Goal: Task Accomplishment & Management: Manage account settings

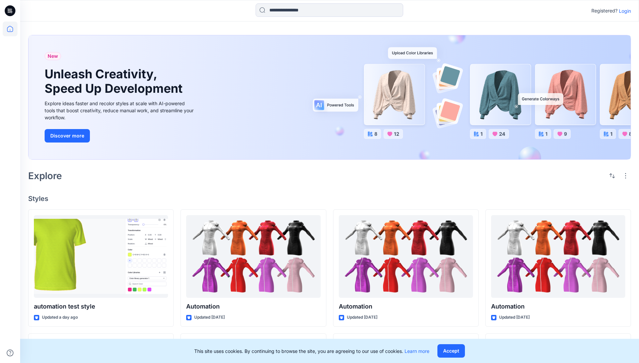
click at [624, 11] on p "Login" at bounding box center [625, 10] width 12 height 7
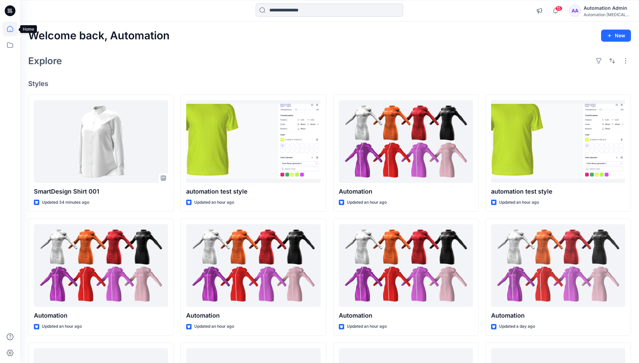
click at [13, 29] on icon at bounding box center [10, 29] width 6 height 6
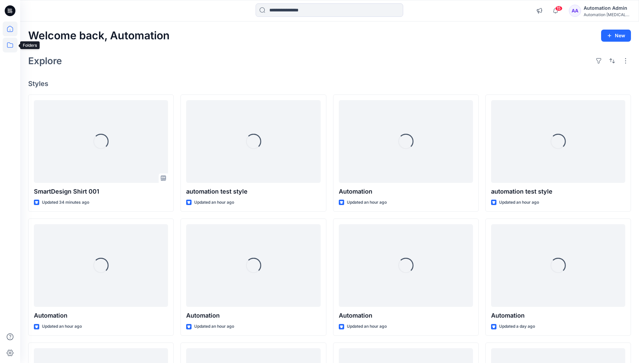
click at [12, 45] on icon at bounding box center [10, 45] width 15 height 15
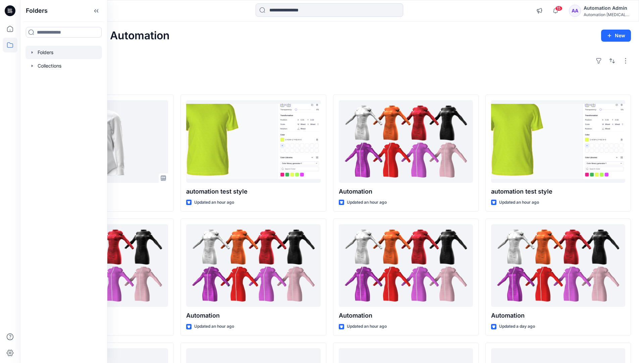
click at [47, 54] on div at bounding box center [64, 52] width 77 height 13
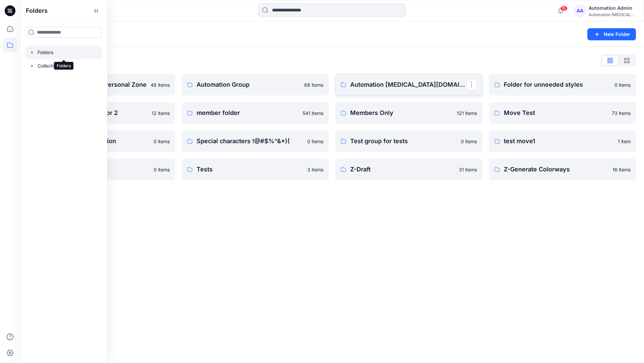
click at [363, 90] on link "Automation [MEDICAL_DATA][DOMAIN_NAME]" at bounding box center [409, 84] width 147 height 21
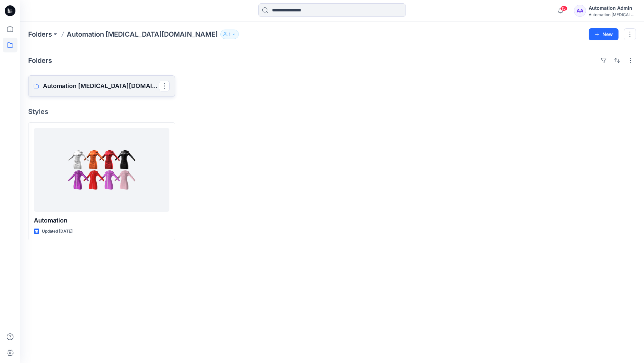
click at [89, 82] on p "Automation [MEDICAL_DATA][DOMAIN_NAME] Board" at bounding box center [101, 85] width 116 height 9
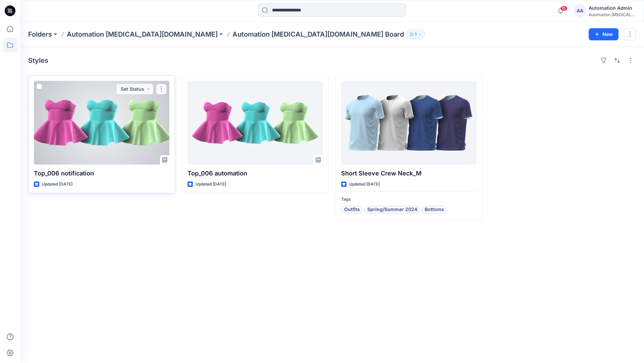
click at [161, 92] on button "button" at bounding box center [161, 89] width 11 height 11
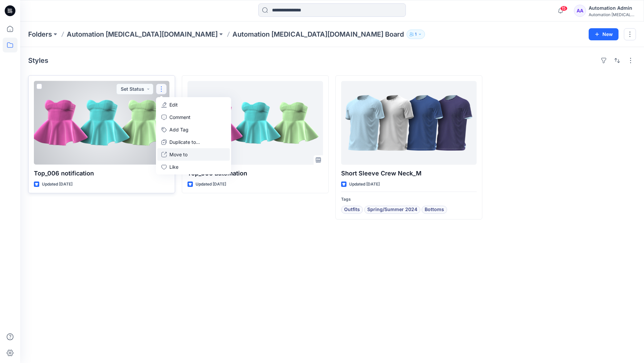
click at [168, 153] on button "Move to" at bounding box center [193, 154] width 73 height 12
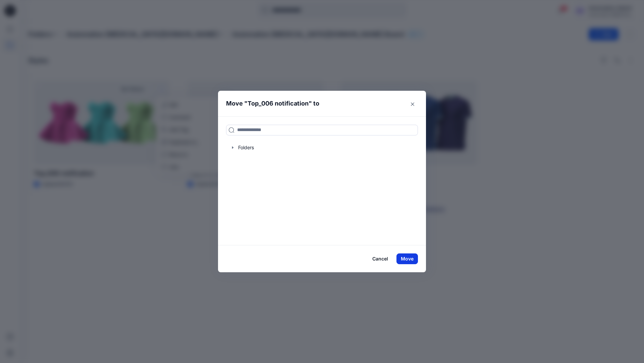
click at [410, 259] on button "Move" at bounding box center [407, 258] width 21 height 11
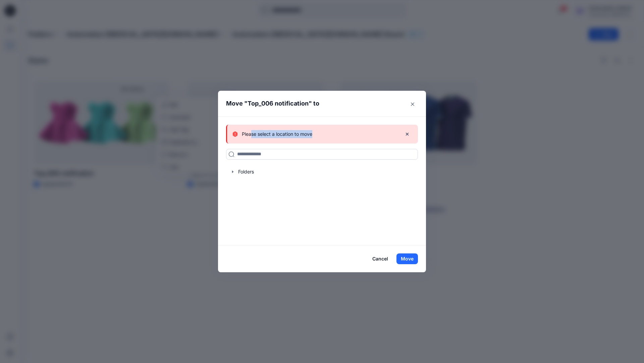
drag, startPoint x: 410, startPoint y: 259, endPoint x: 252, endPoint y: 132, distance: 203.1
click at [252, 132] on div "Please select a location to move" at bounding box center [315, 134] width 164 height 8
click at [407, 135] on icon "button" at bounding box center [407, 133] width 5 height 5
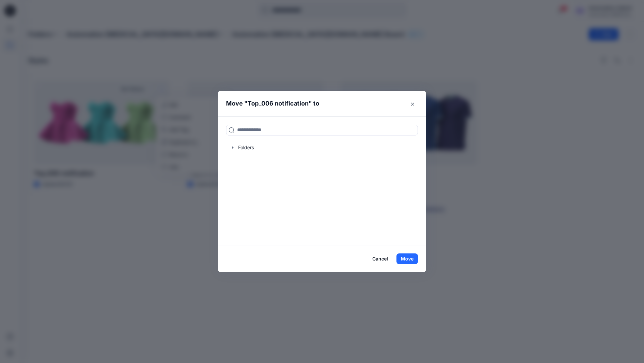
click at [380, 259] on button "Cancel" at bounding box center [380, 258] width 25 height 11
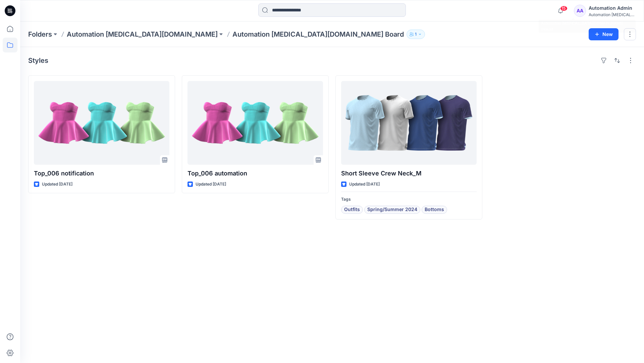
click at [598, 12] on div "Automation [MEDICAL_DATA]..." at bounding box center [612, 14] width 47 height 5
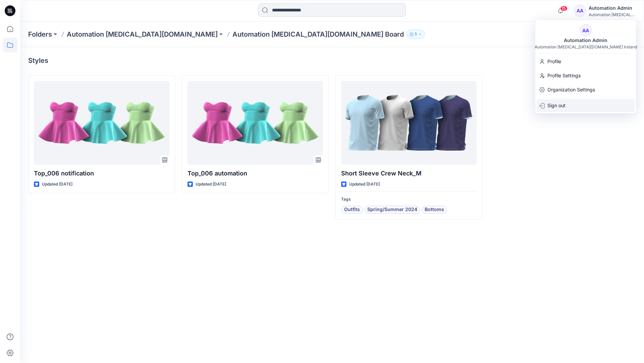
click at [566, 108] on p "Sign out" at bounding box center [557, 105] width 18 height 13
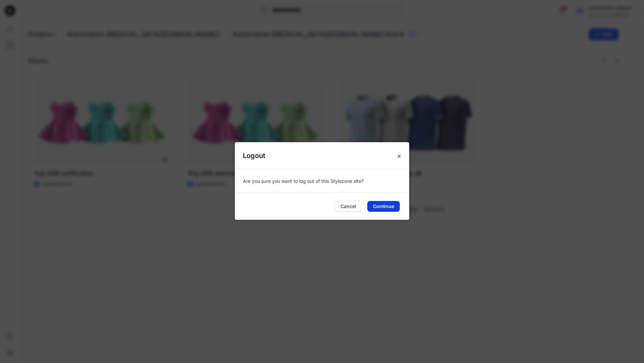
click at [391, 204] on button "Continue" at bounding box center [384, 206] width 33 height 11
